Goal: Navigation & Orientation: Find specific page/section

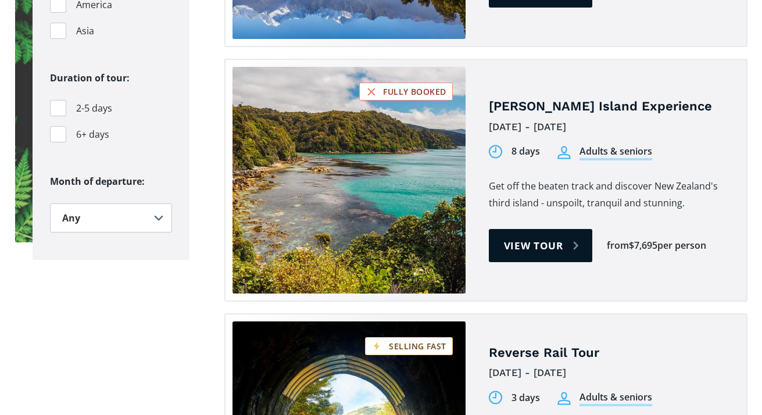
scroll to position [1805, 0]
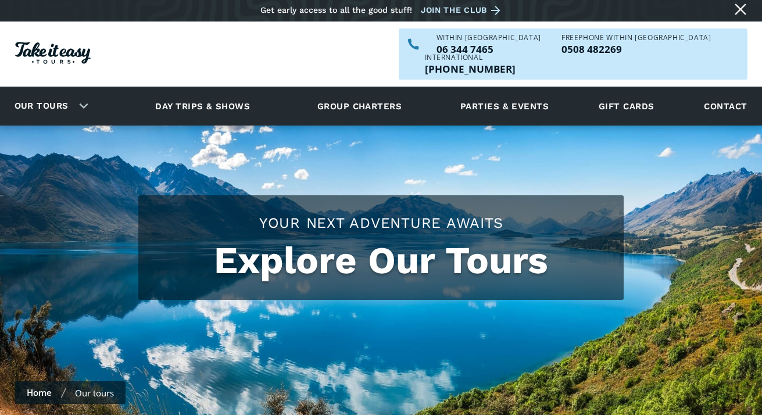
scroll to position [2, 0]
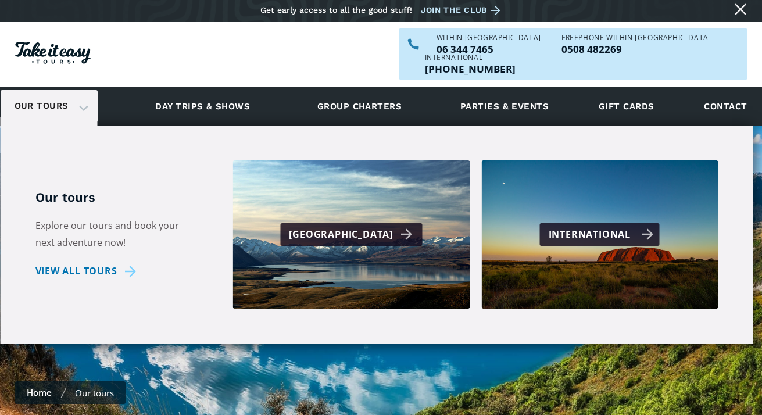
drag, startPoint x: 534, startPoint y: 220, endPoint x: 545, endPoint y: 211, distance: 14.1
click at [534, 220] on div "International" at bounding box center [599, 234] width 237 height 148
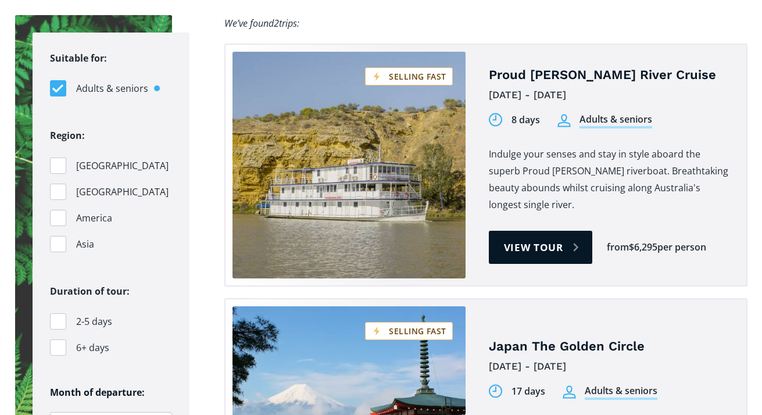
scroll to position [982, 0]
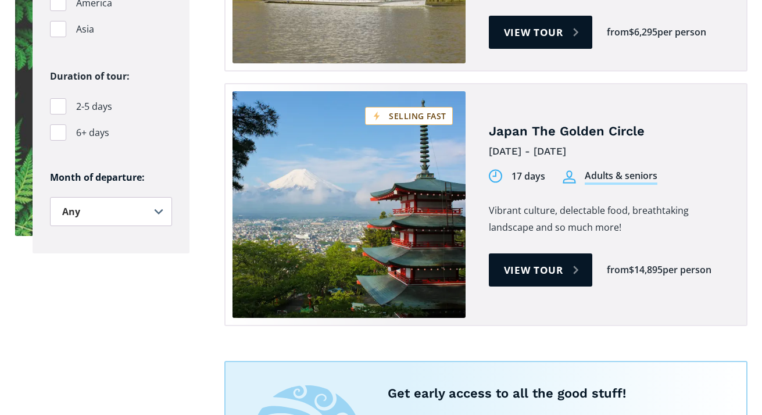
click at [425, 175] on link "Tours on sale" at bounding box center [348, 204] width 233 height 227
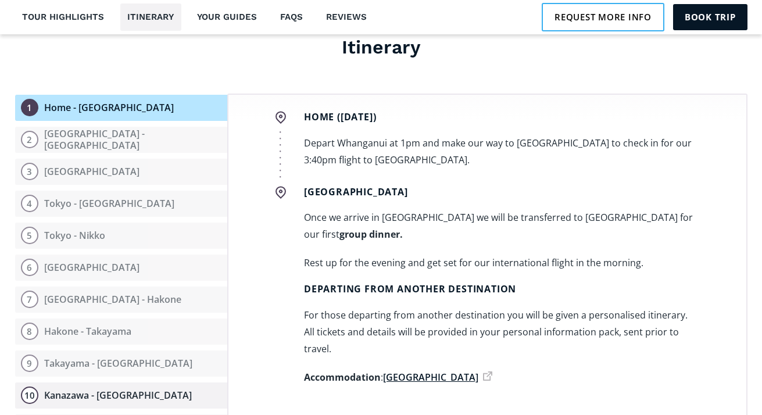
scroll to position [1312, 0]
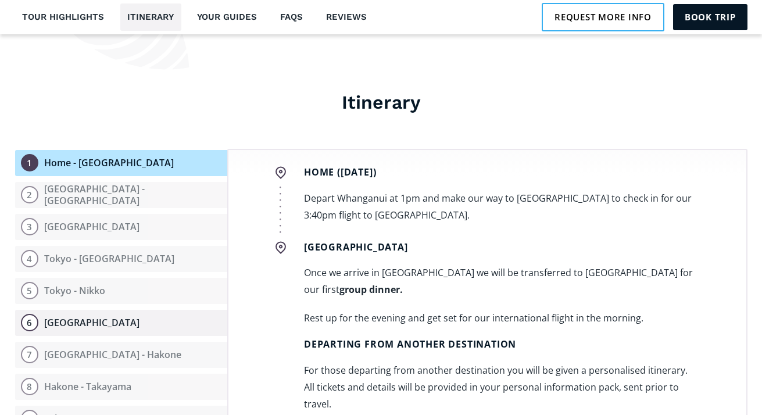
click at [128, 310] on button "6 [GEOGRAPHIC_DATA]" at bounding box center [121, 323] width 212 height 26
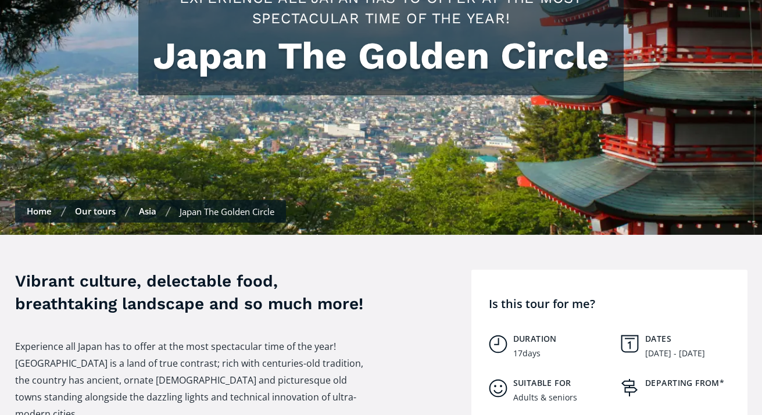
scroll to position [292, 0]
